Goal: Find specific page/section: Find specific page/section

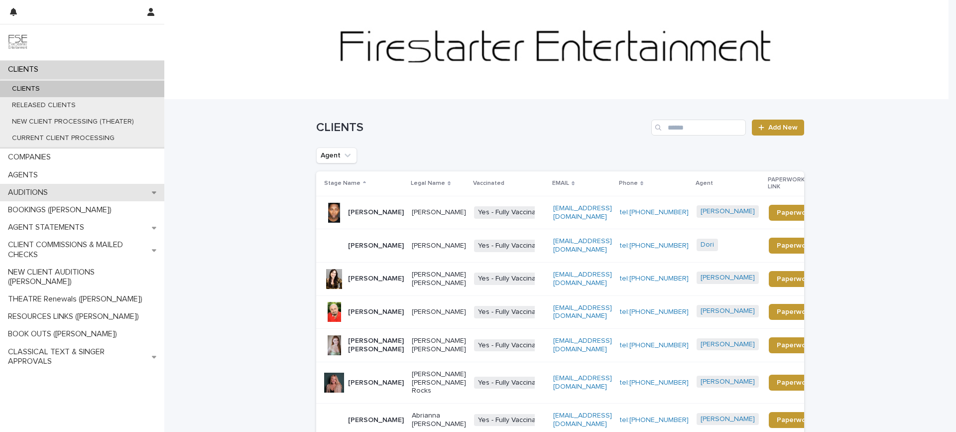
click at [51, 193] on p "AUDITIONS" at bounding box center [30, 192] width 52 height 9
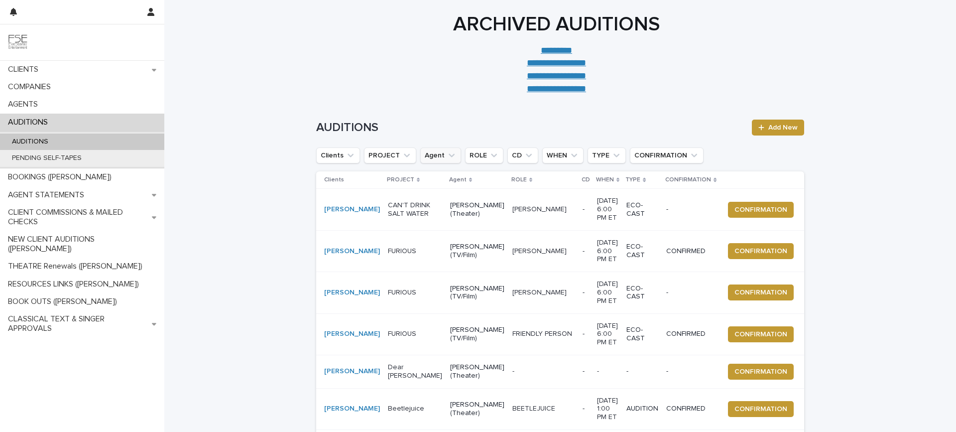
click at [447, 157] on icon "Agent" at bounding box center [452, 155] width 10 height 10
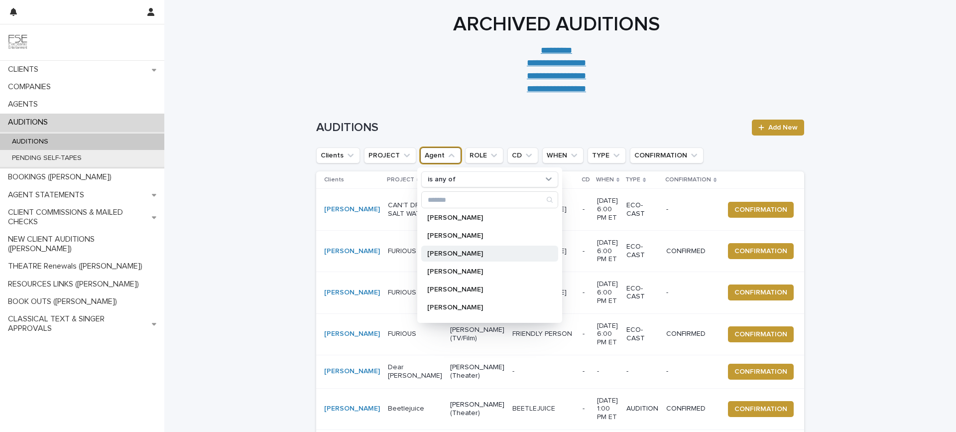
scroll to position [199, 0]
click at [454, 307] on p "[PERSON_NAME]" at bounding box center [484, 306] width 115 height 7
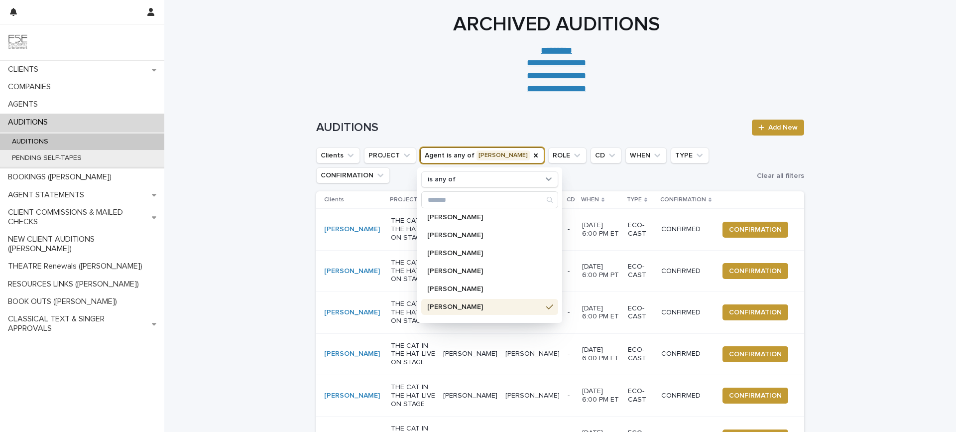
click at [253, 78] on div "**********" at bounding box center [556, 53] width 784 height 83
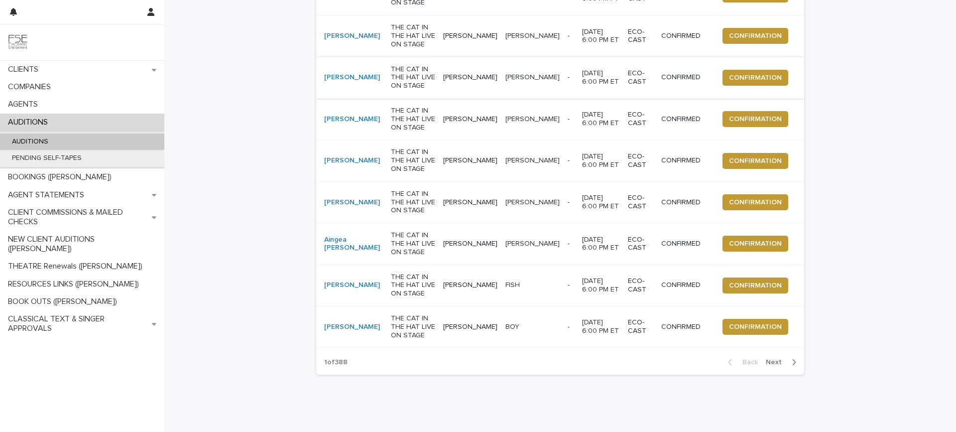
scroll to position [285, 0]
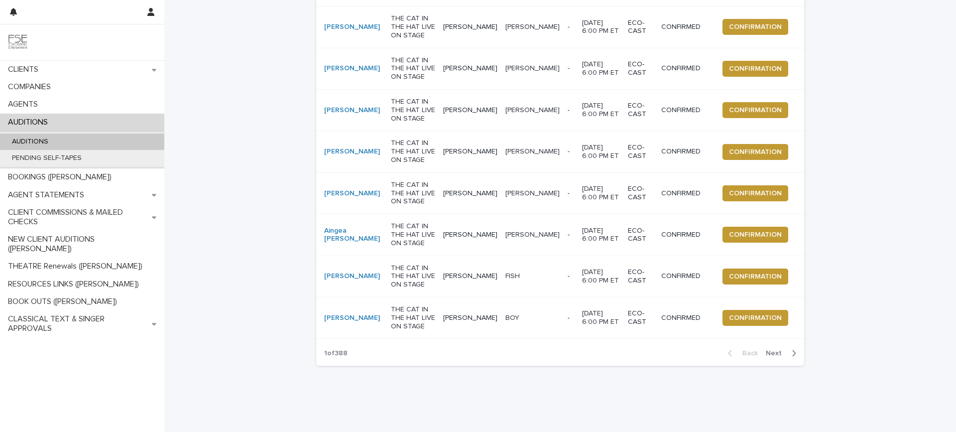
click at [775, 350] on span "Next" at bounding box center [777, 353] width 22 height 7
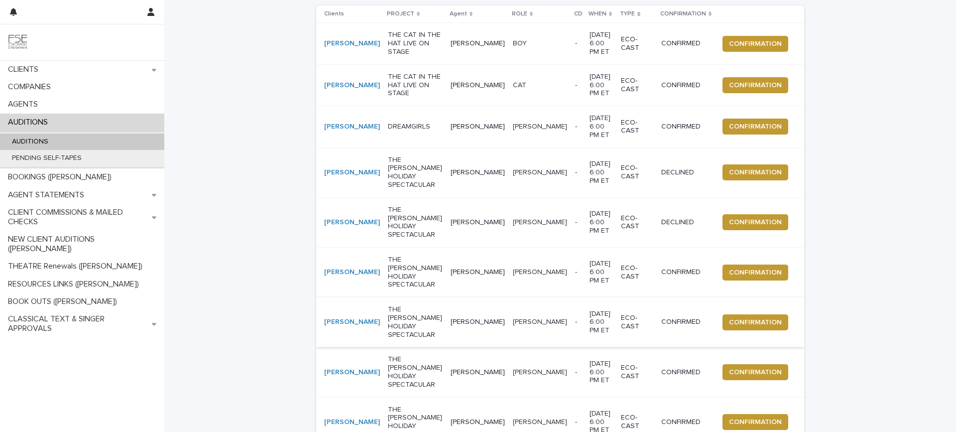
scroll to position [319, 0]
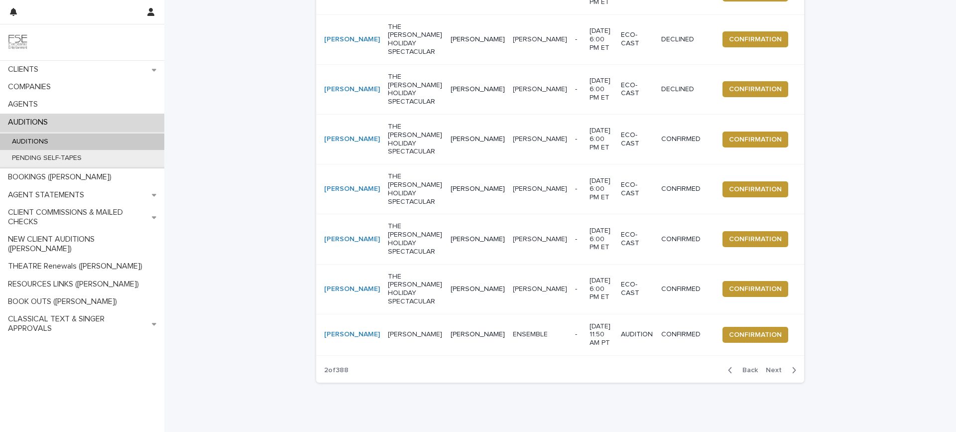
click at [772, 367] on span "Next" at bounding box center [777, 370] width 22 height 7
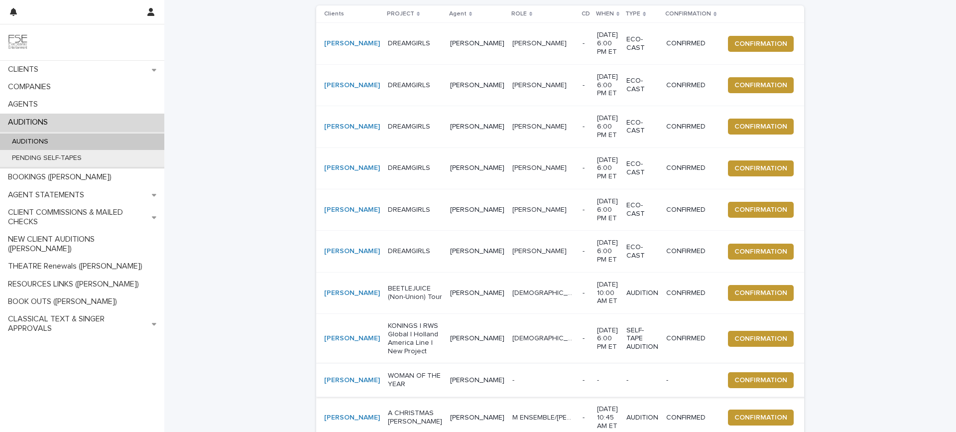
scroll to position [120, 0]
